Goal: Information Seeking & Learning: Learn about a topic

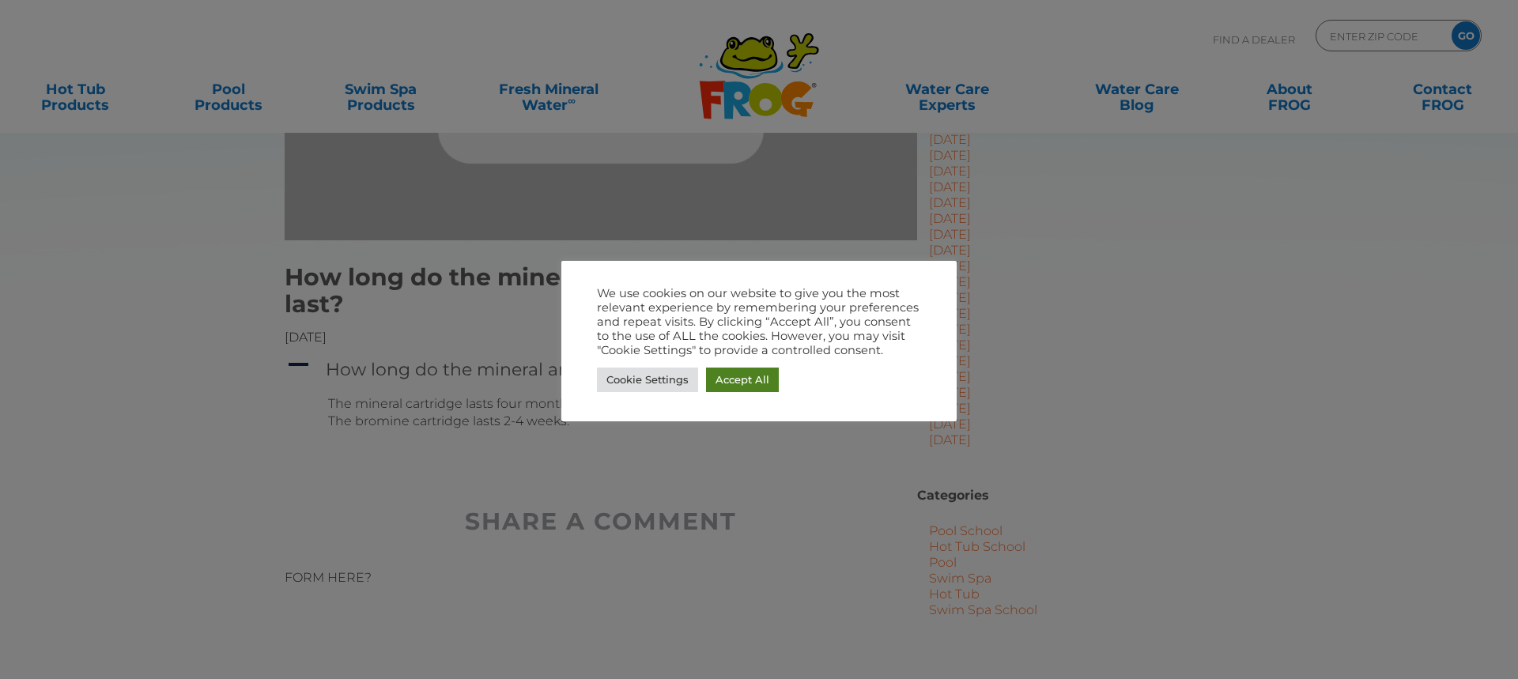
click at [657, 388] on link "Accept All" at bounding box center [742, 380] width 73 height 25
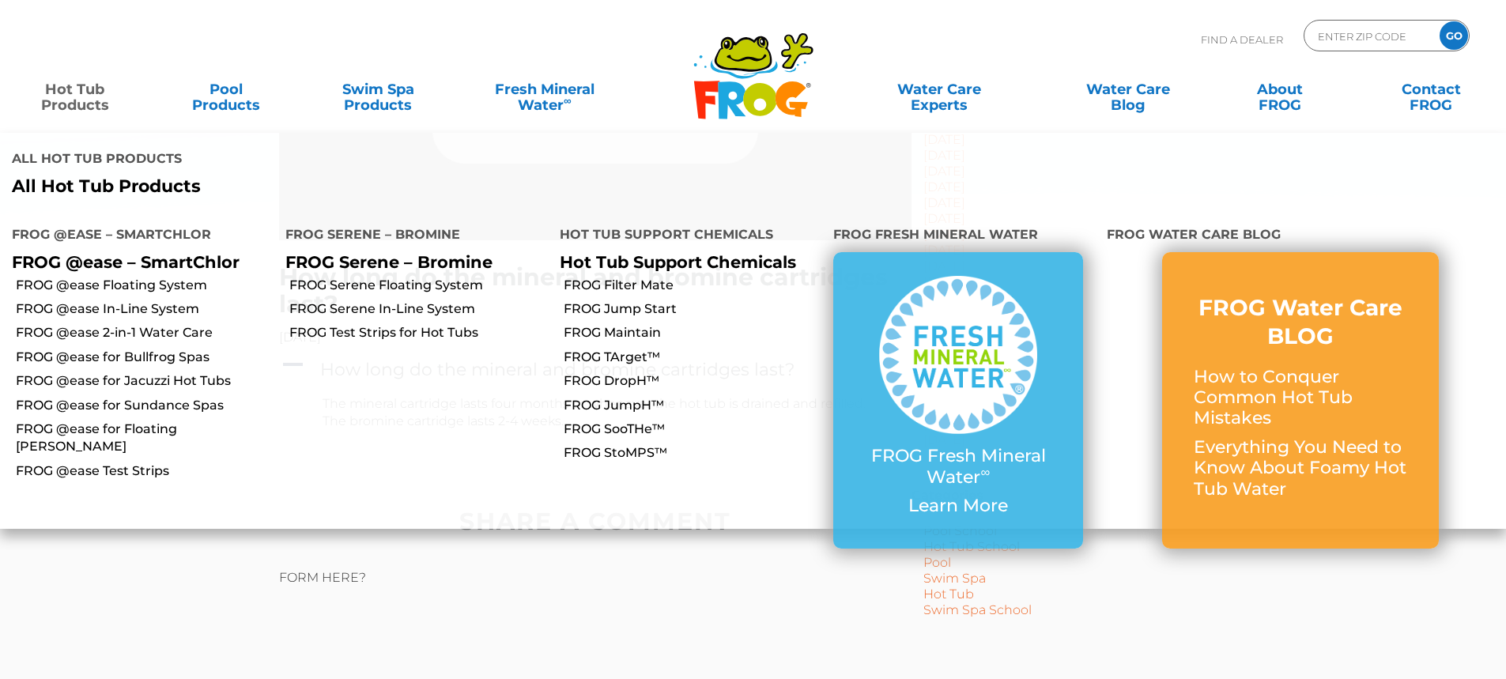
click at [108, 93] on link "Hot Tub Products" at bounding box center [75, 90] width 118 height 32
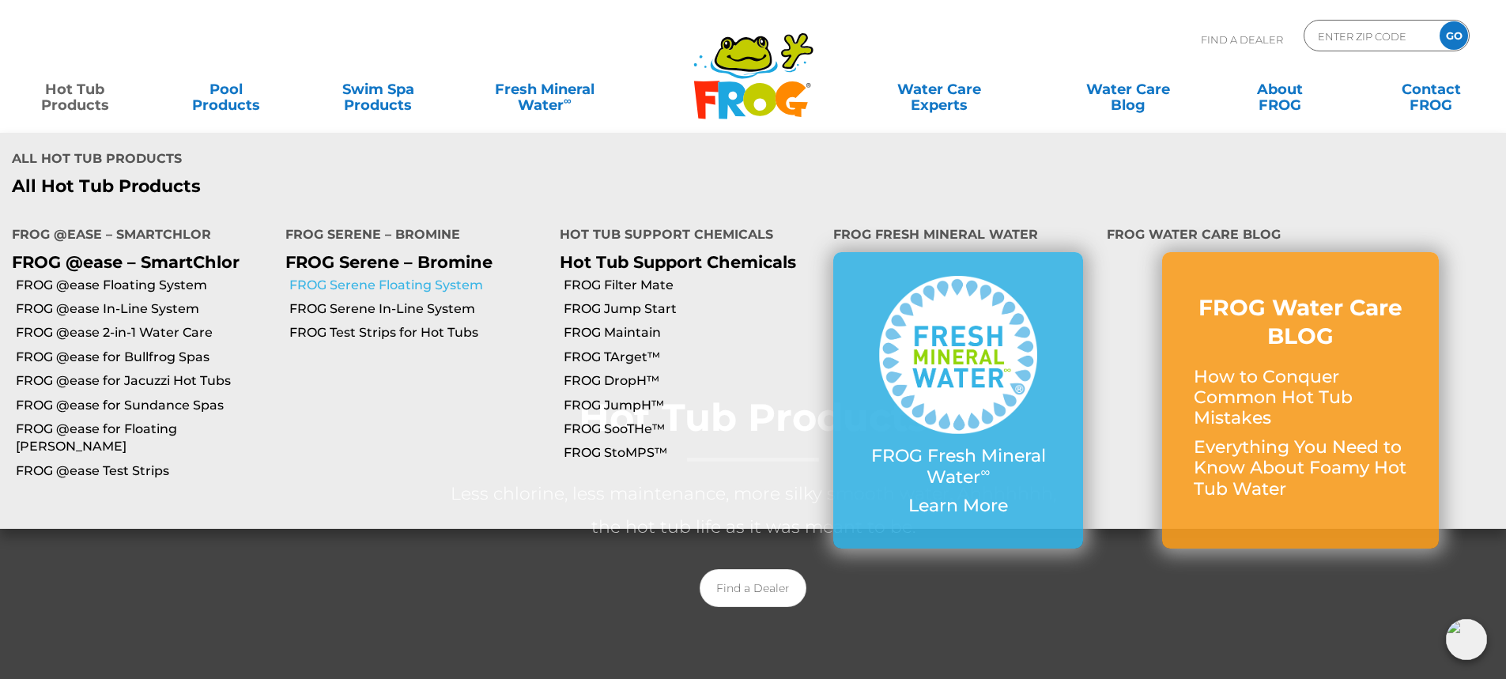
click at [353, 277] on link "FROG Serene Floating System" at bounding box center [418, 285] width 258 height 17
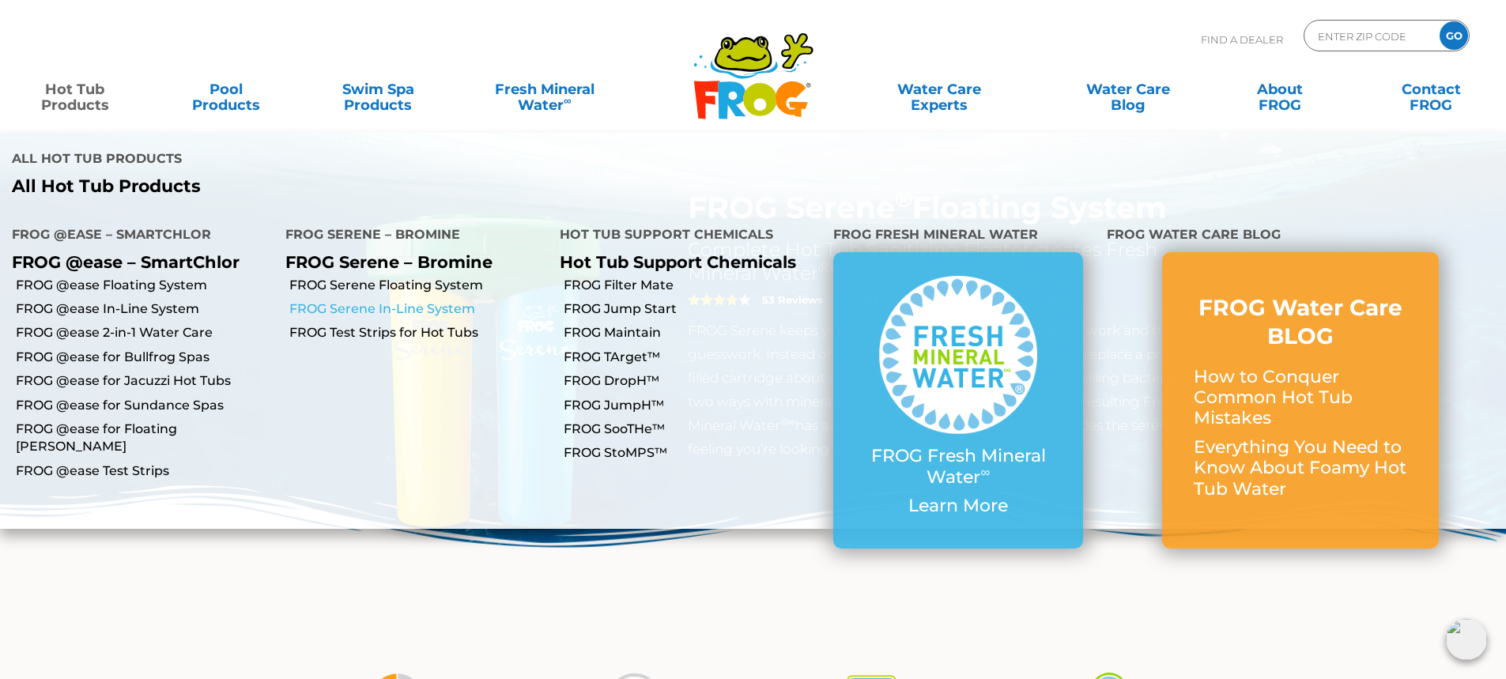
click at [322, 300] on link "FROG Serene In-Line System" at bounding box center [418, 308] width 258 height 17
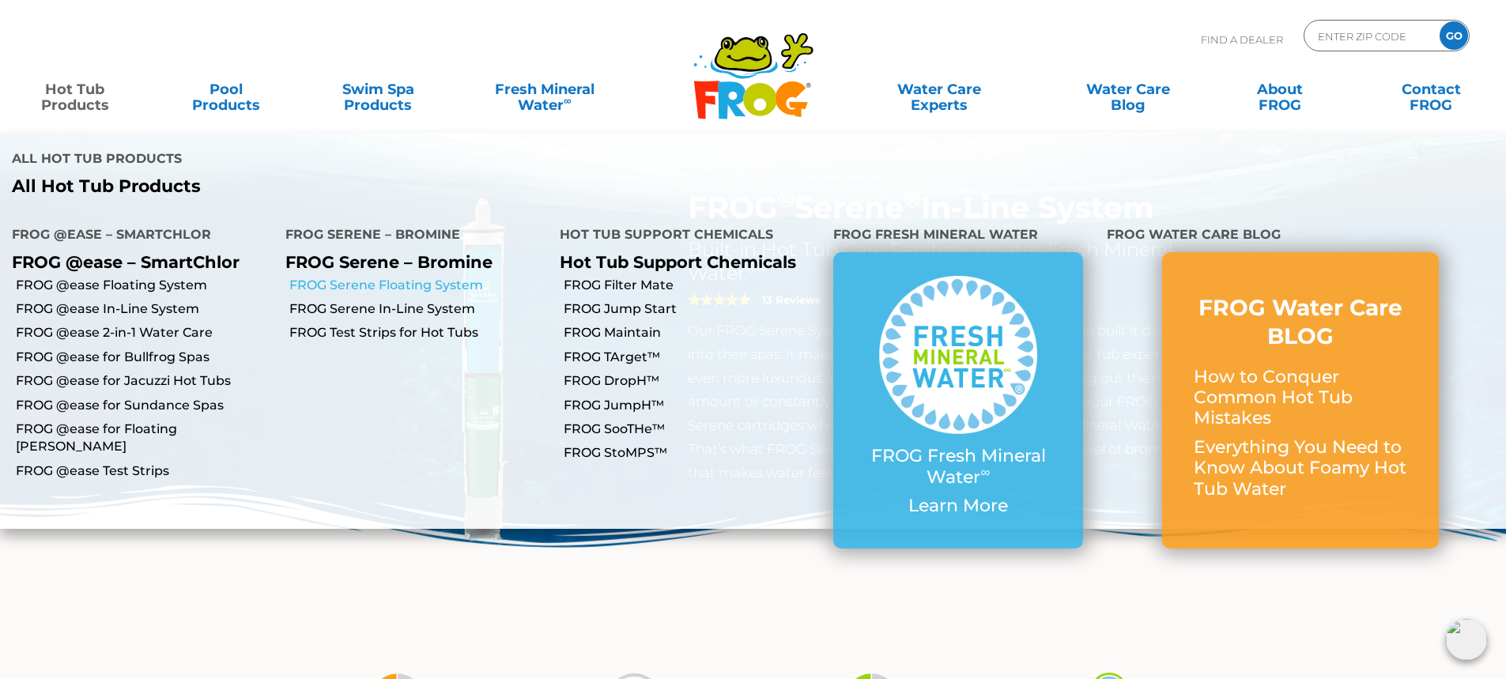
click at [363, 277] on link "FROG Serene Floating System" at bounding box center [418, 285] width 258 height 17
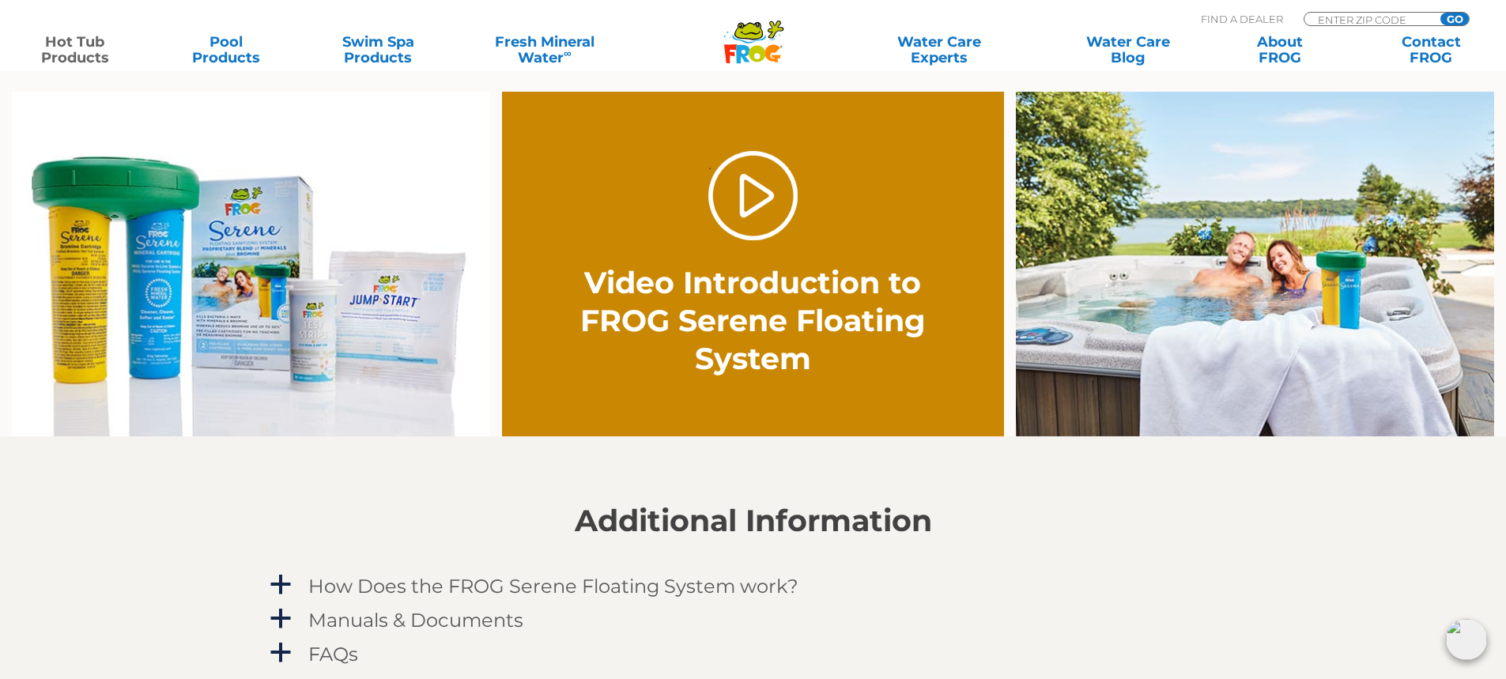
scroll to position [1186, 0]
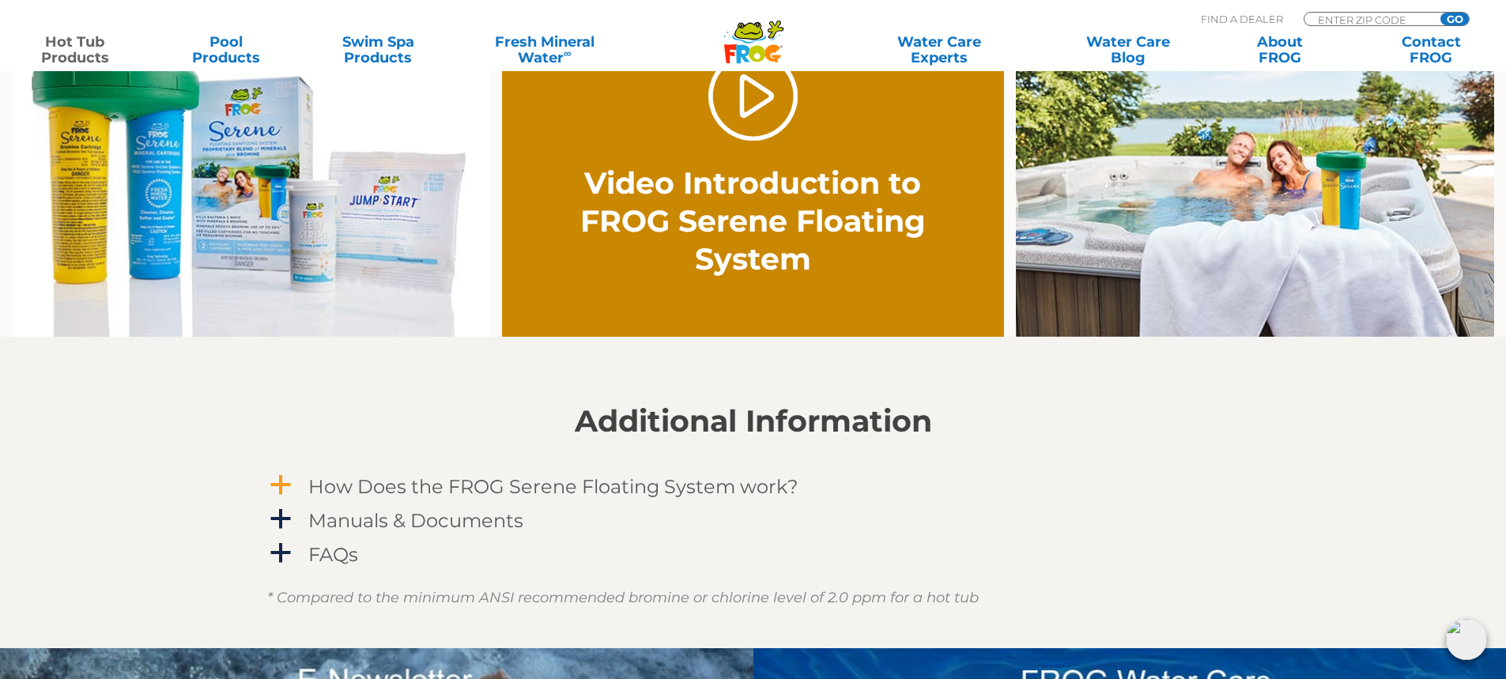
click at [395, 484] on h4 "How Does the FROG Serene Floating System work?" at bounding box center [553, 486] width 490 height 21
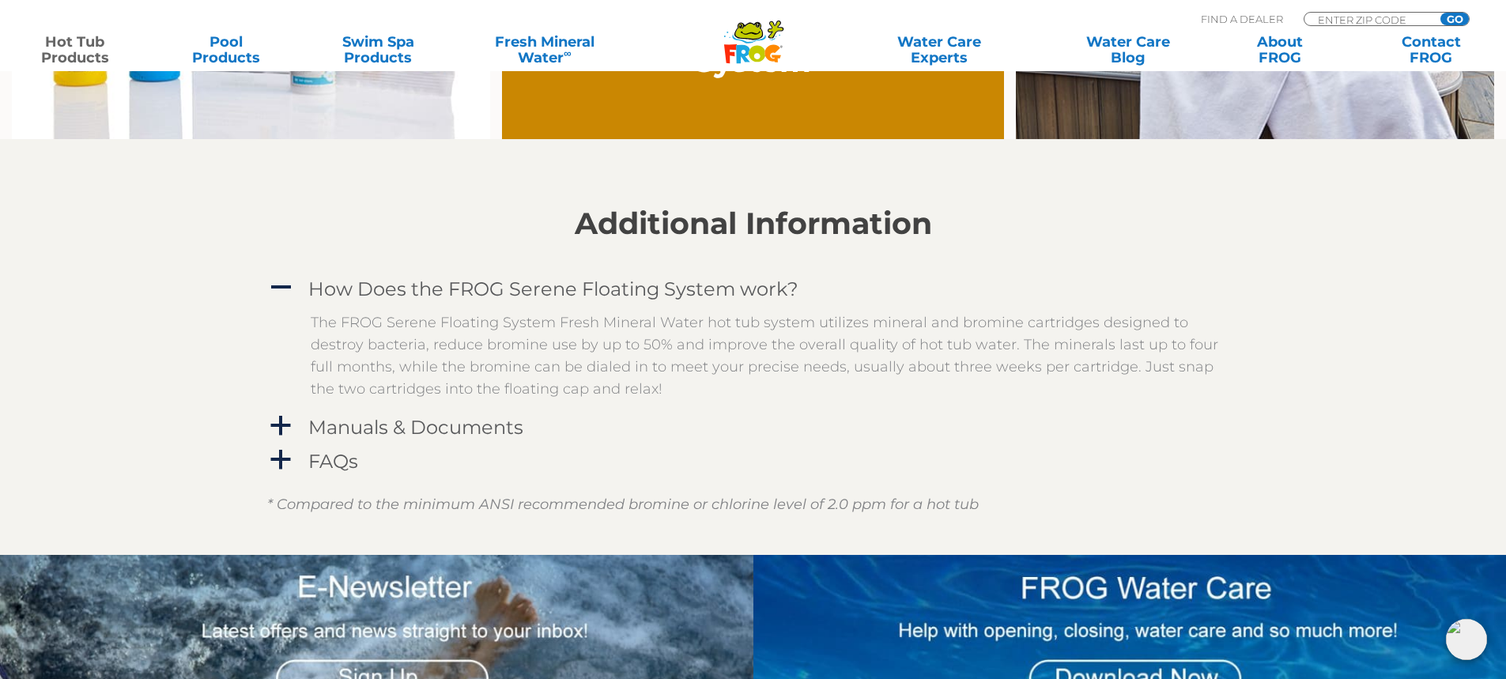
scroll to position [1423, 0]
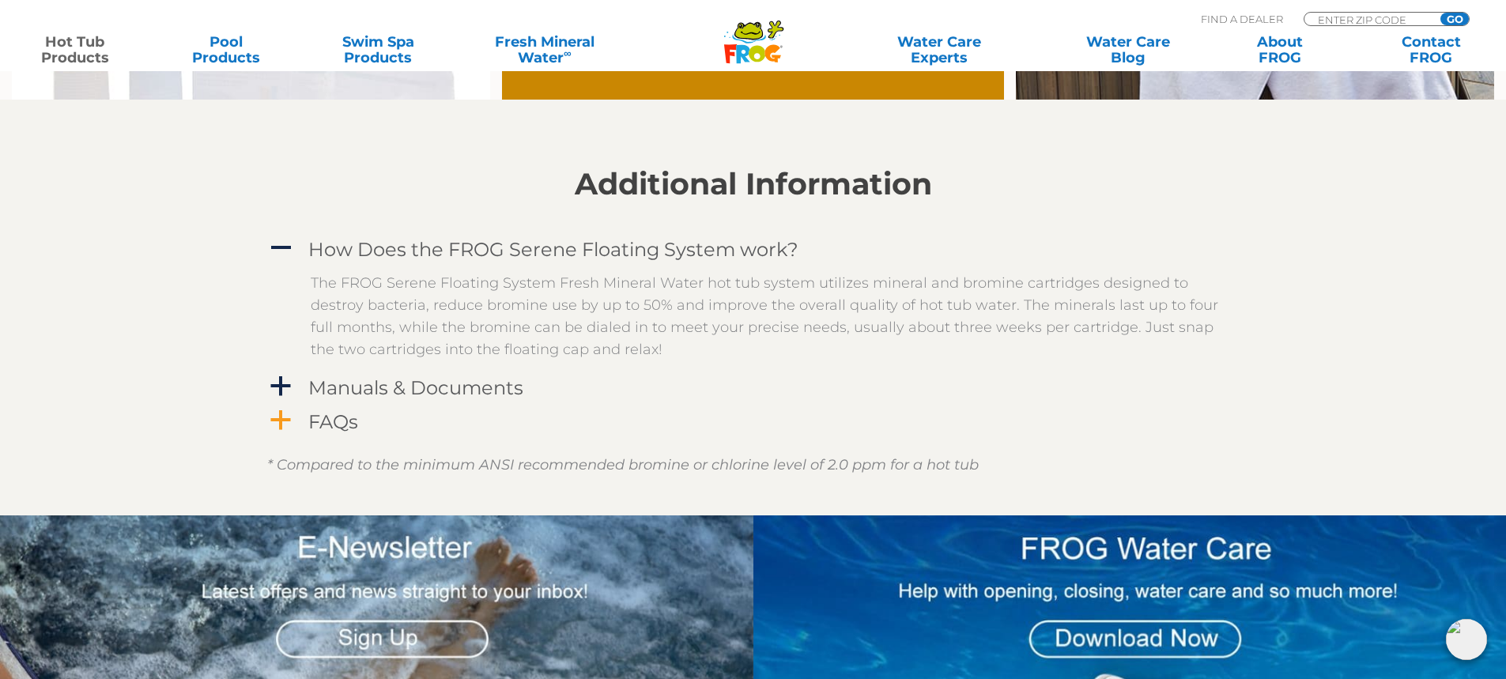
click at [330, 420] on h4 "FAQs" at bounding box center [333, 421] width 50 height 21
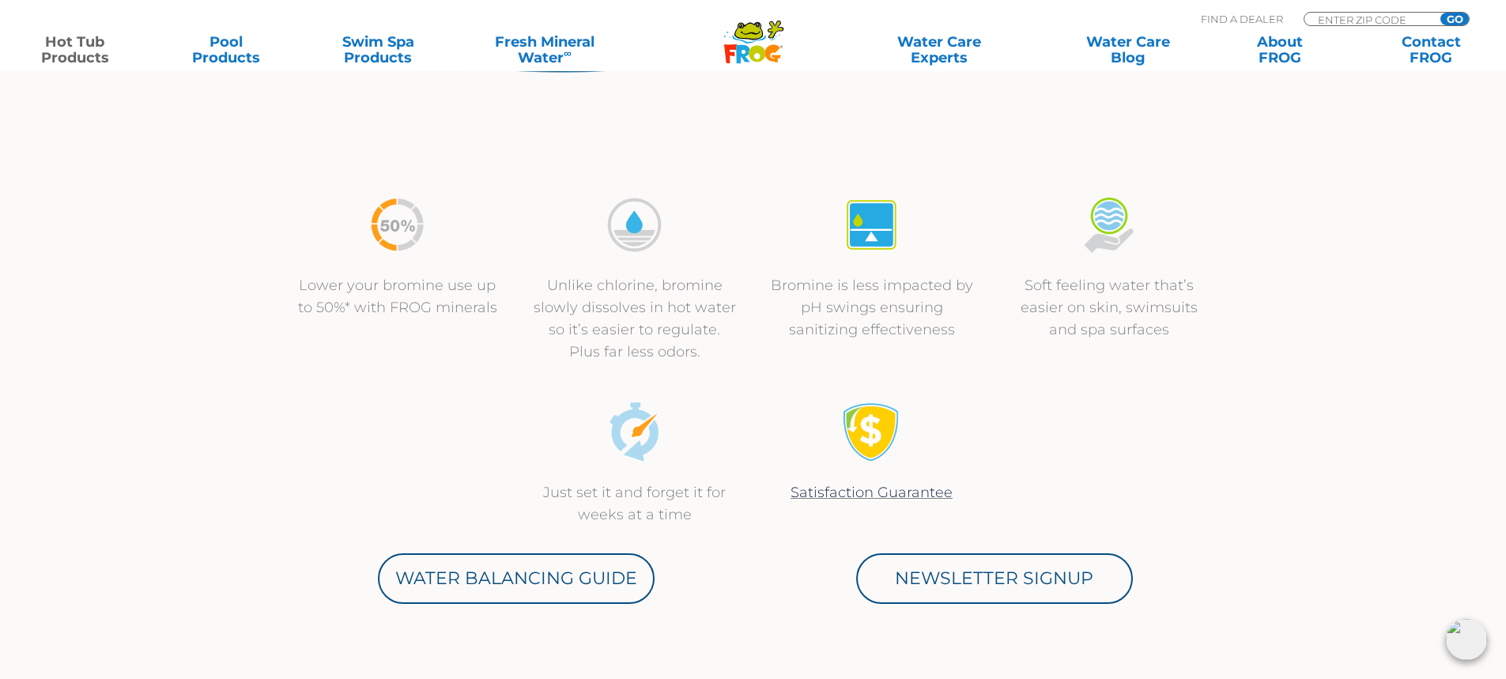
scroll to position [474, 0]
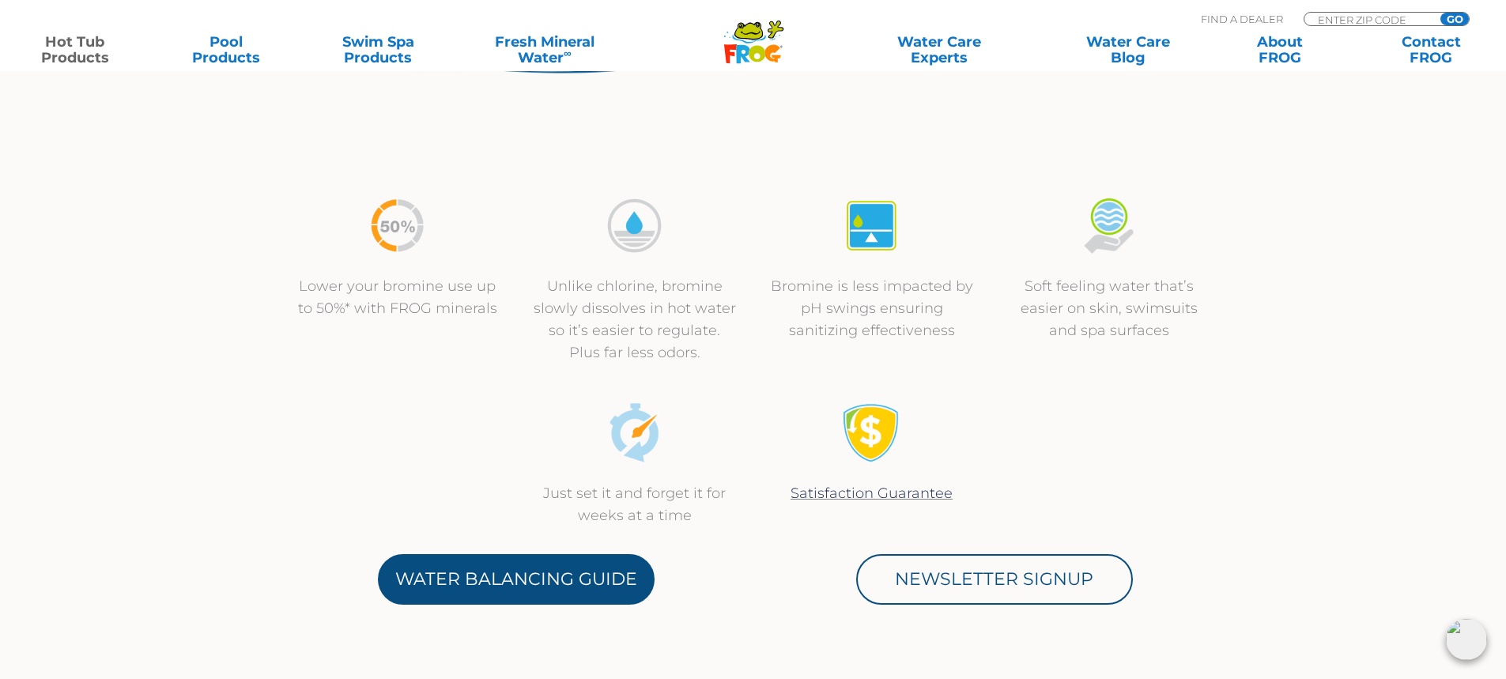
click at [530, 561] on link "Water Balancing Guide" at bounding box center [516, 579] width 277 height 51
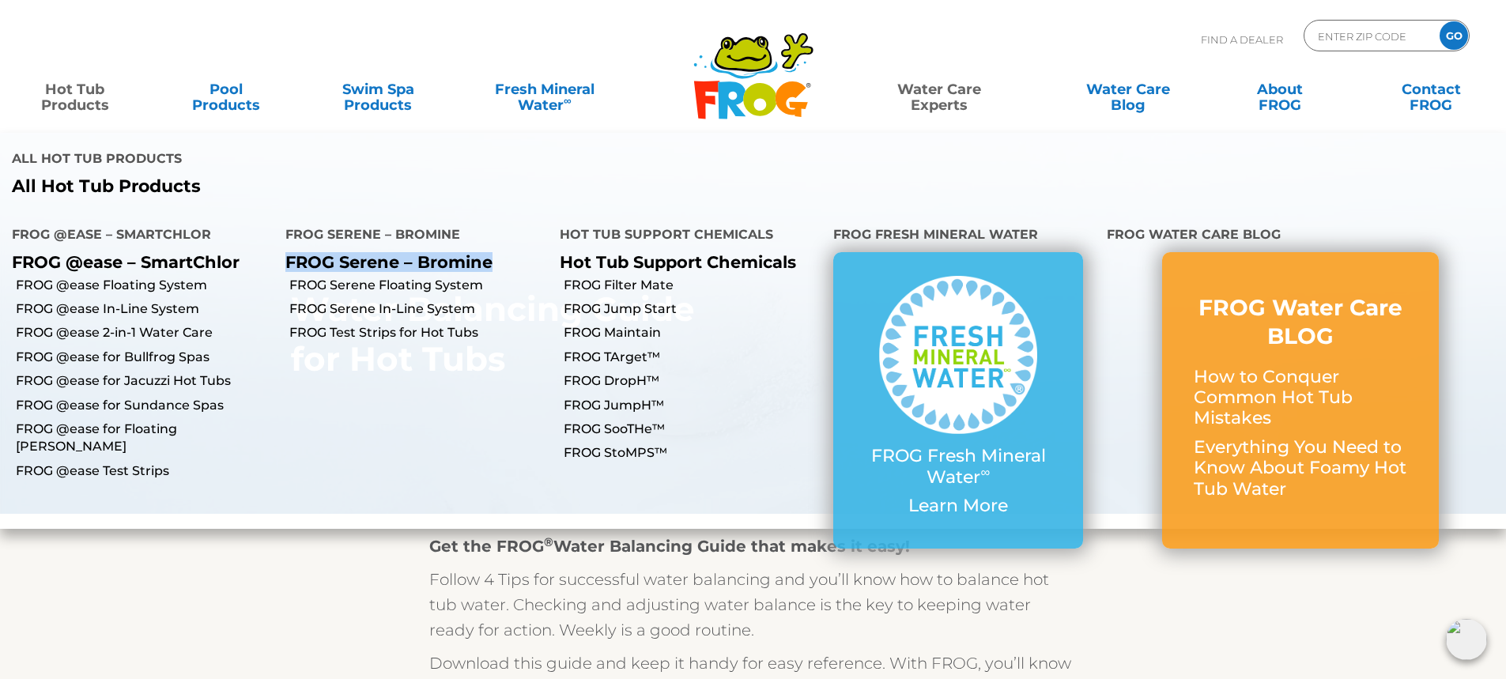
drag, startPoint x: 285, startPoint y: 196, endPoint x: 500, endPoint y: 197, distance: 215.1
click at [500, 209] on li "FROG Serene – Bromine FROG Serene – Bromine" at bounding box center [411, 240] width 274 height 63
copy p "FROG Serene – Bromine"
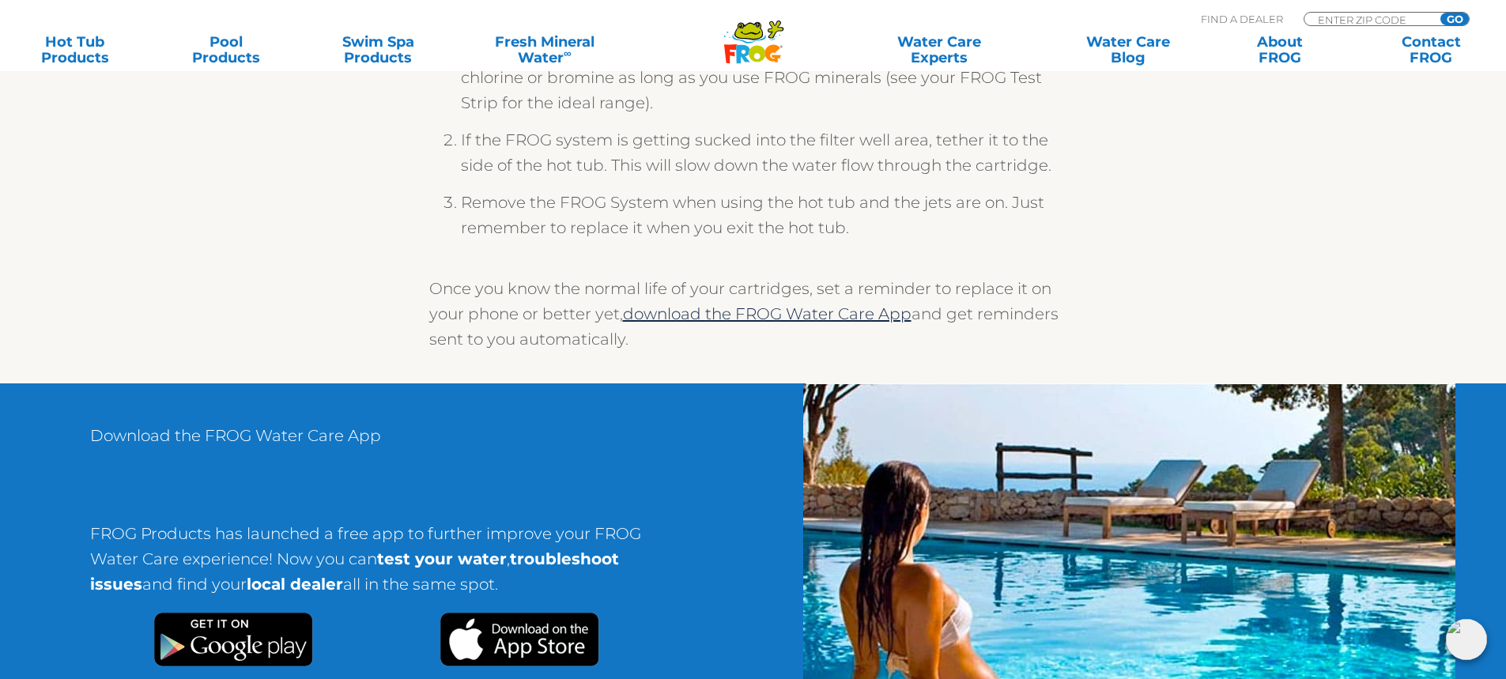
scroll to position [791, 0]
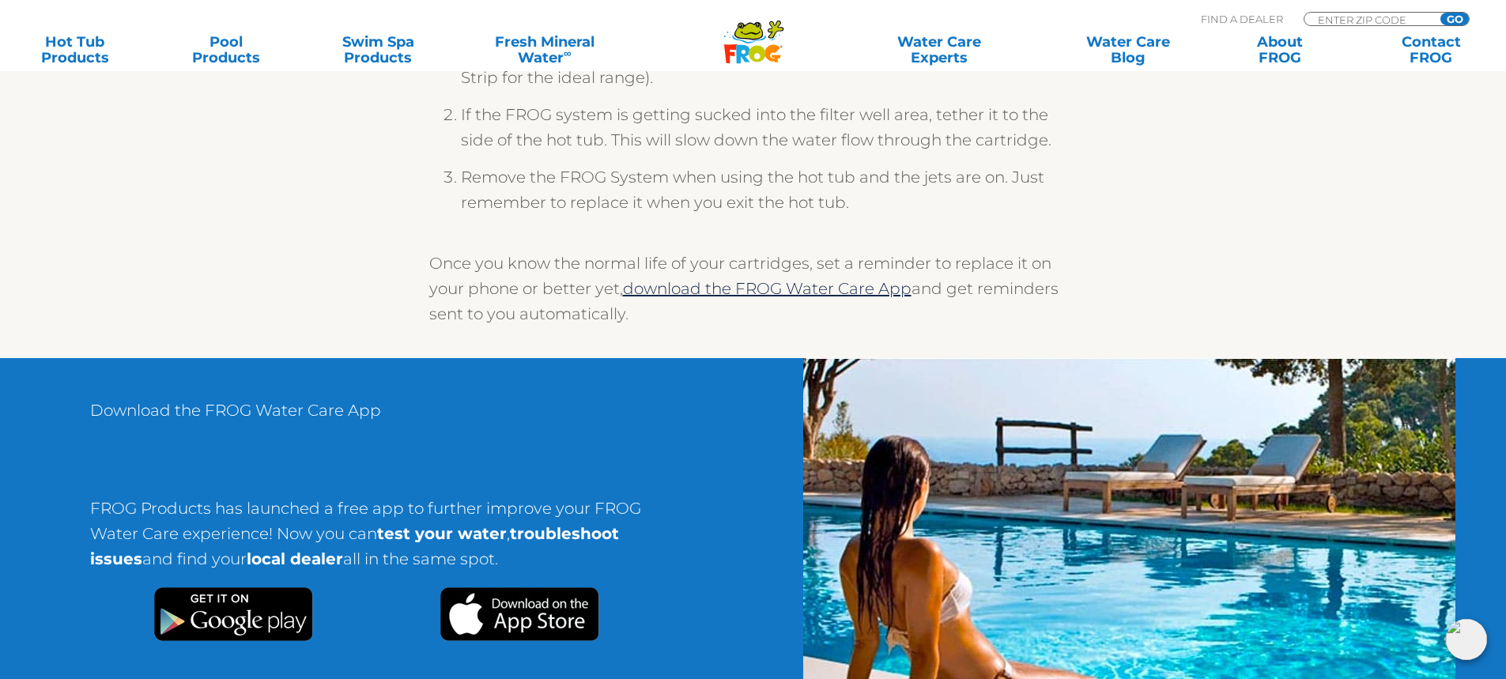
click at [471, 623] on img at bounding box center [520, 614] width 160 height 54
